Goal: Share content

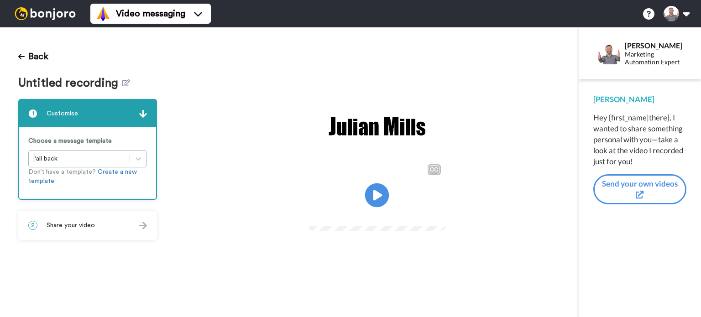
click at [385, 198] on icon at bounding box center [377, 195] width 24 height 24
click at [385, 199] on icon at bounding box center [377, 195] width 24 height 24
click at [380, 198] on icon at bounding box center [377, 195] width 24 height 24
click at [380, 198] on icon "Play/Pause" at bounding box center [377, 195] width 24 height 43
click at [116, 206] on div "1 Customise Choose a message template fall back Don’t have a template? Create a…" at bounding box center [87, 169] width 139 height 141
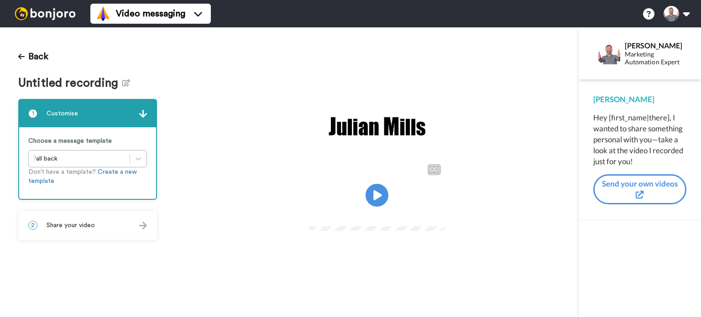
click at [113, 226] on div "2 Share your video" at bounding box center [87, 225] width 137 height 27
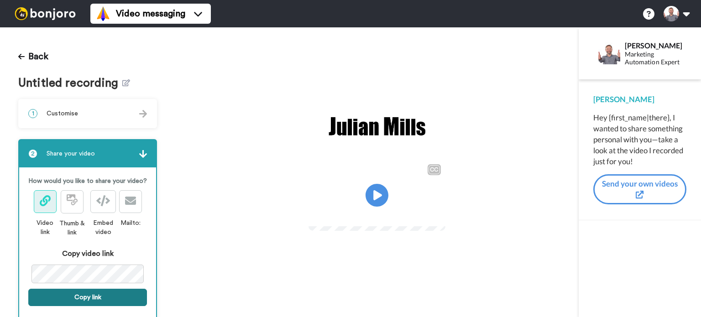
click at [113, 305] on button "Copy link" at bounding box center [87, 297] width 119 height 17
